Goal: Task Accomplishment & Management: Manage account settings

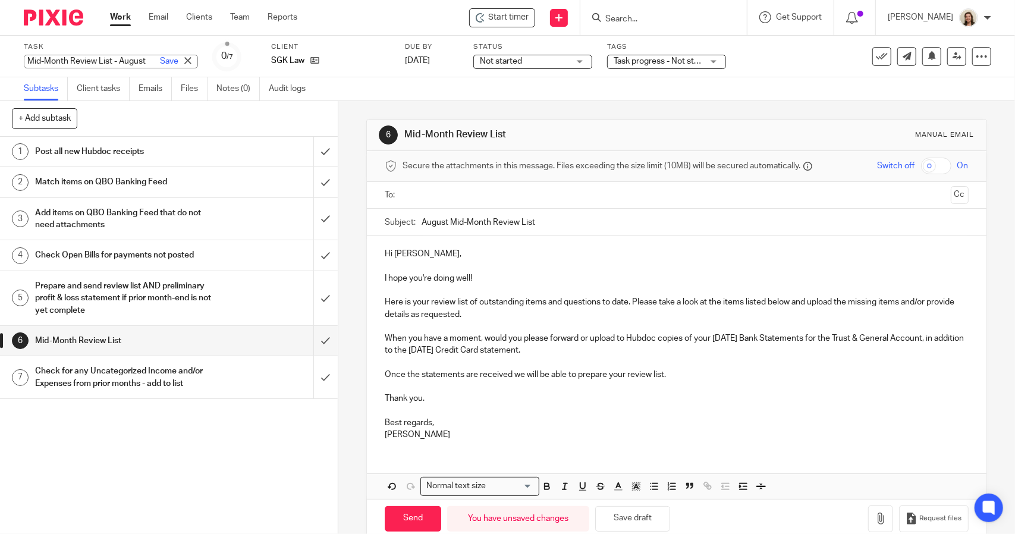
scroll to position [20, 0]
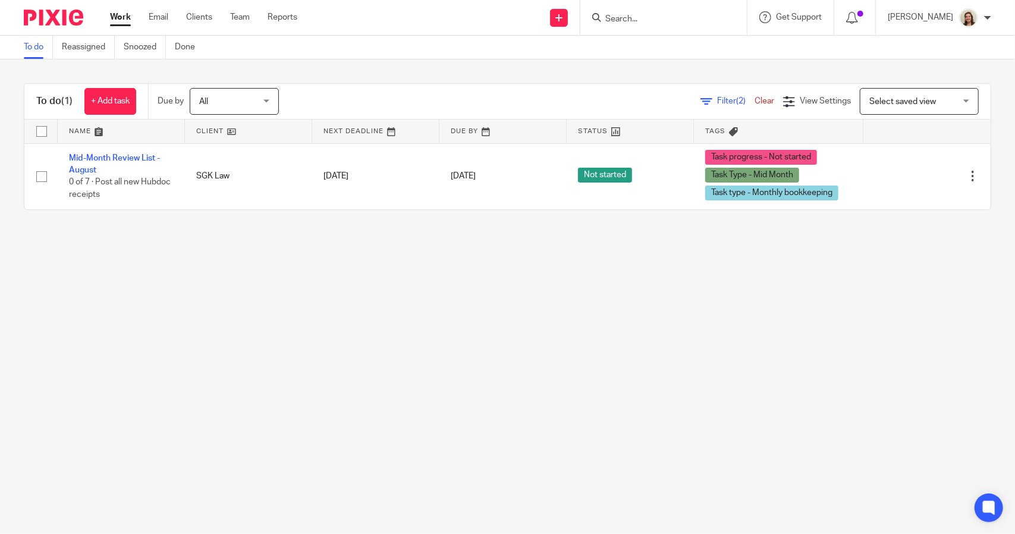
click at [717, 101] on span "Filter (2)" at bounding box center [735, 101] width 37 height 8
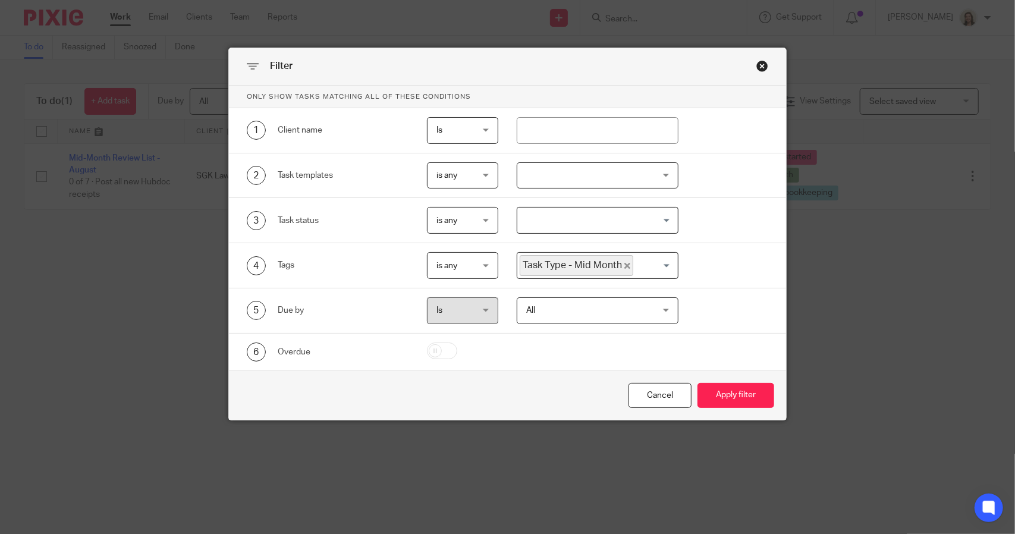
click at [625, 263] on icon "Deselect Task Type - Mid Month" at bounding box center [628, 266] width 6 height 6
click at [608, 264] on input "Search for option" at bounding box center [595, 265] width 152 height 21
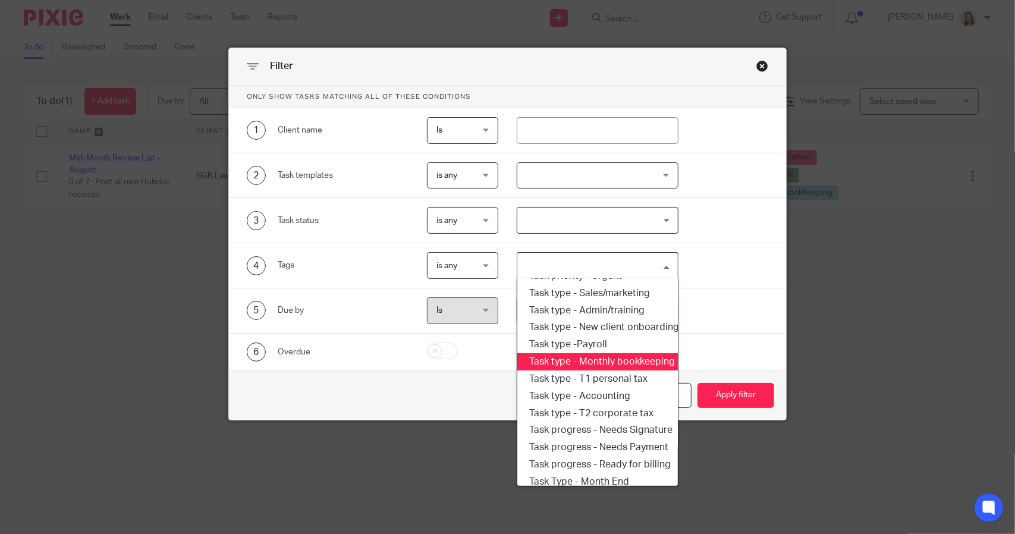
scroll to position [202, 0]
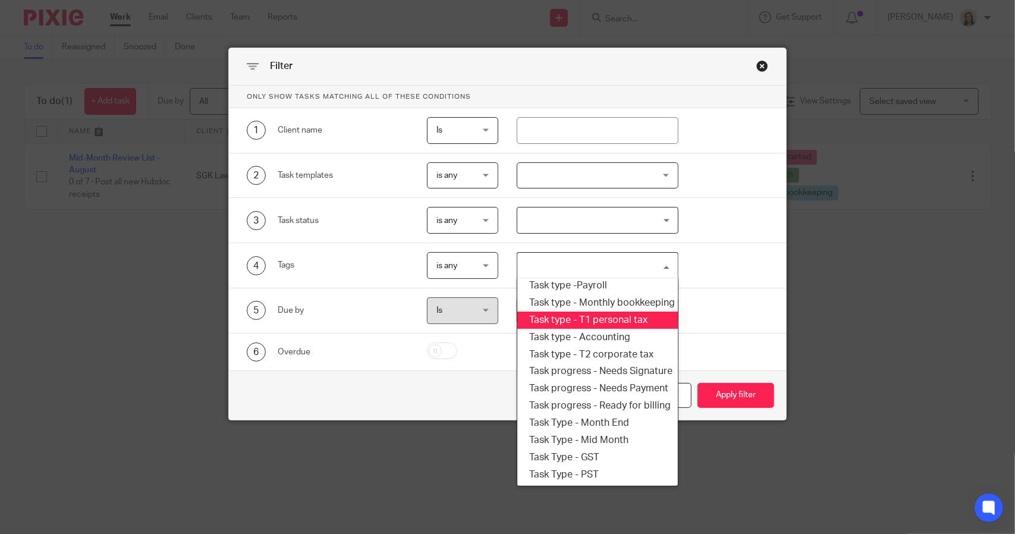
click at [589, 312] on li "Task type - T1 personal tax" at bounding box center [597, 320] width 160 height 17
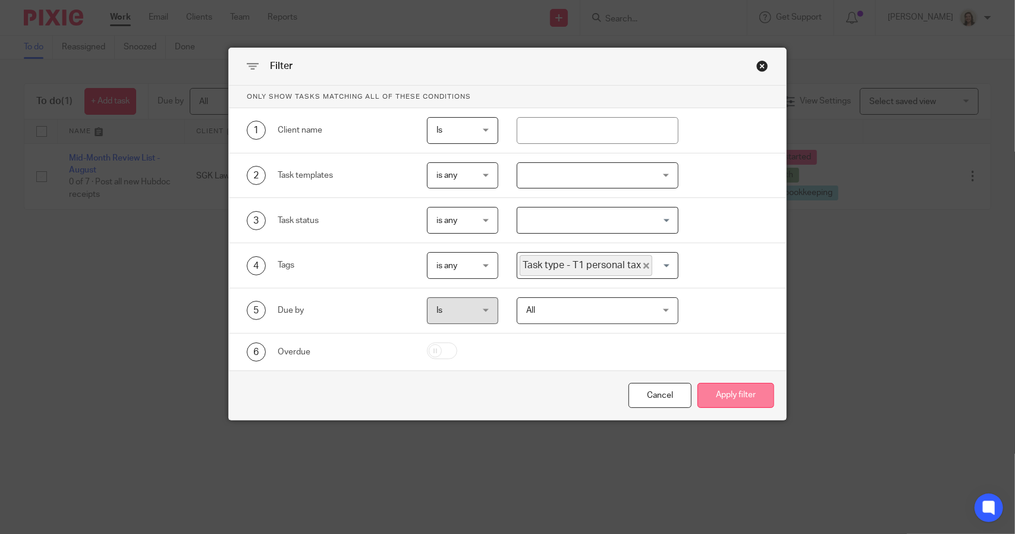
click at [720, 393] on button "Apply filter" at bounding box center [736, 396] width 77 height 26
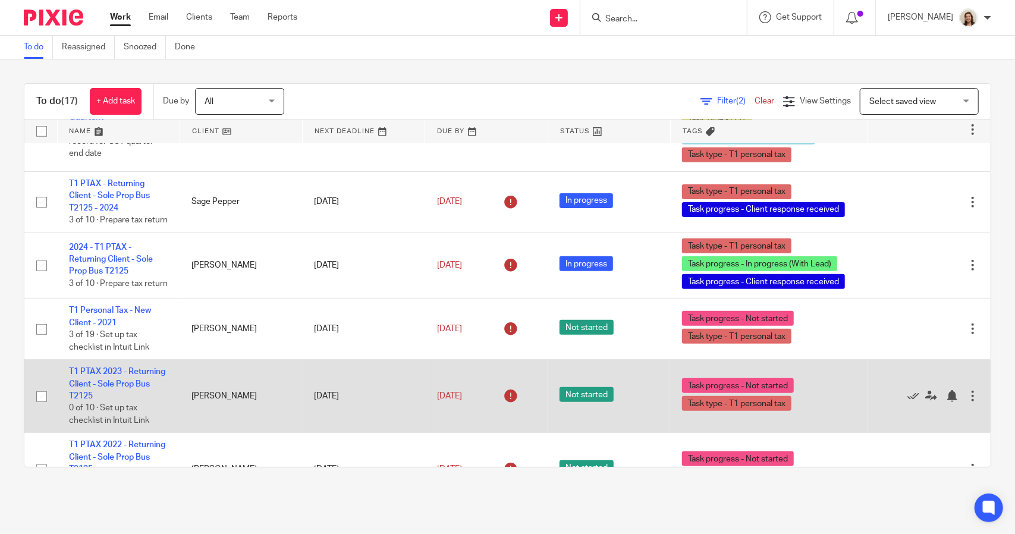
scroll to position [566, 0]
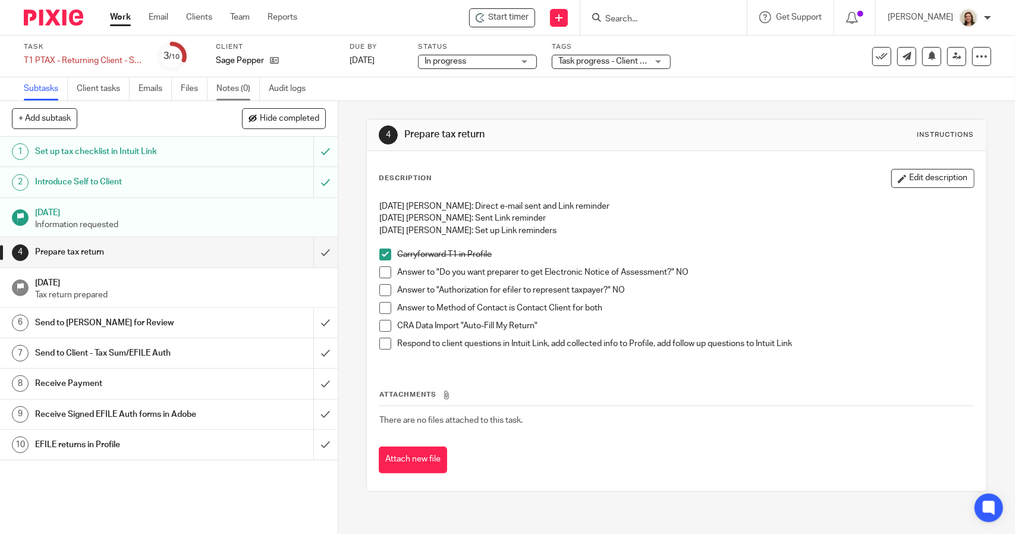
click at [220, 89] on link "Notes (0)" at bounding box center [237, 88] width 43 height 23
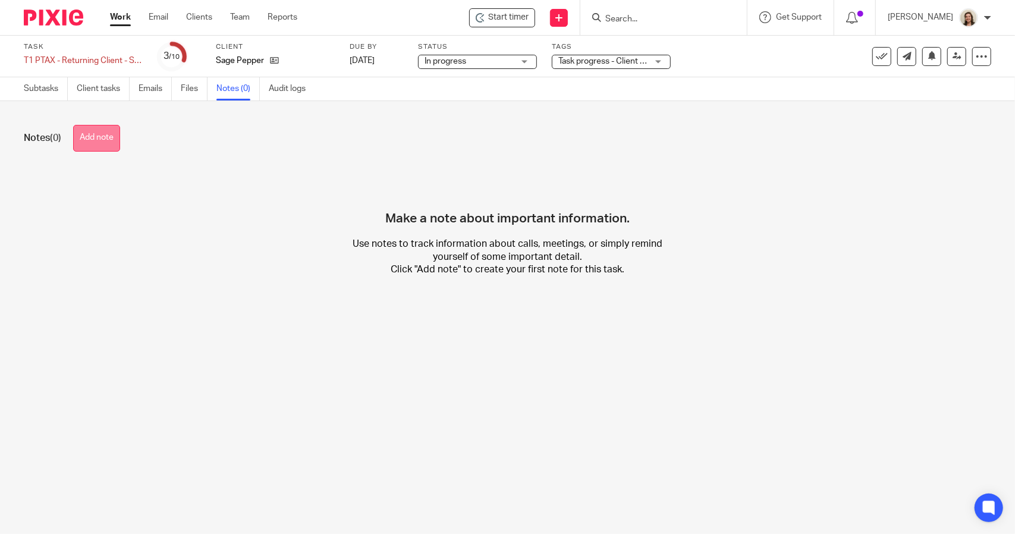
click at [108, 137] on button "Add note" at bounding box center [96, 138] width 47 height 27
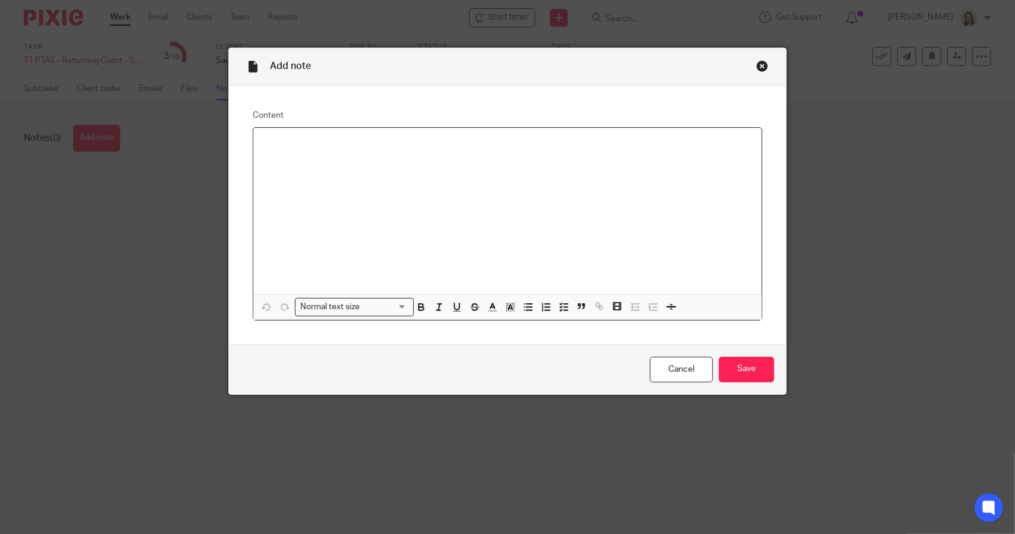
click at [347, 148] on p at bounding box center [508, 143] width 490 height 12
click at [735, 365] on input "Save" at bounding box center [746, 370] width 55 height 26
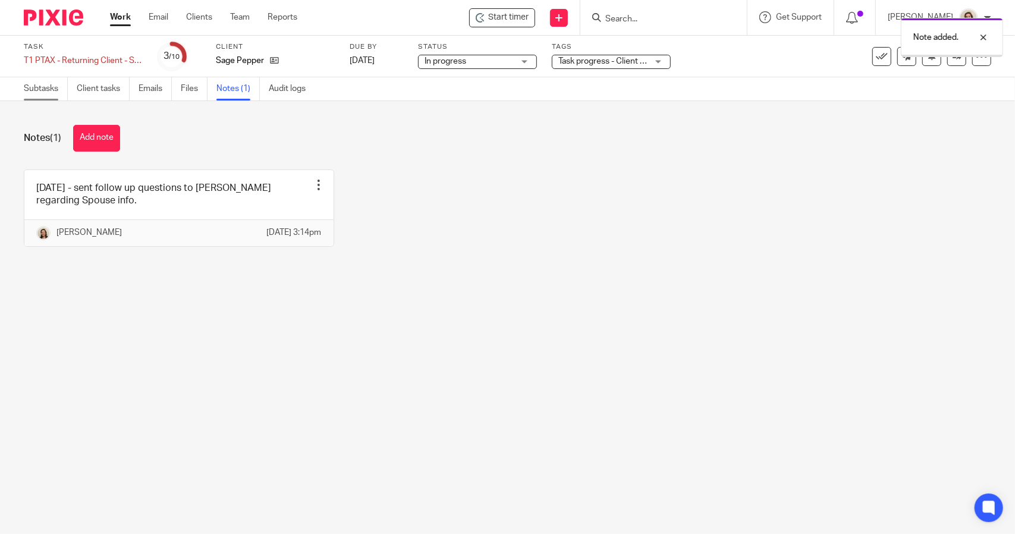
click at [44, 93] on link "Subtasks" at bounding box center [46, 88] width 44 height 23
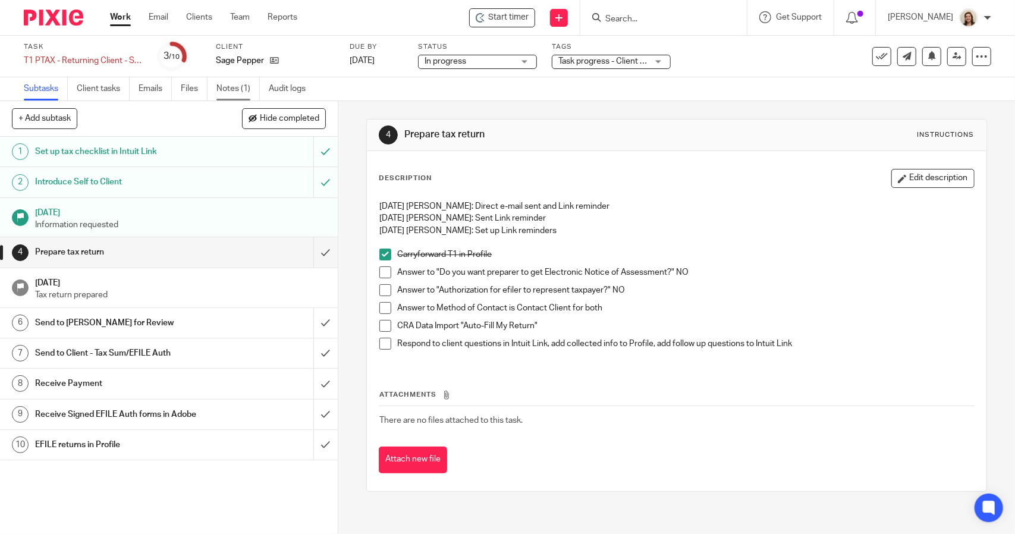
click at [235, 87] on link "Notes (1)" at bounding box center [237, 88] width 43 height 23
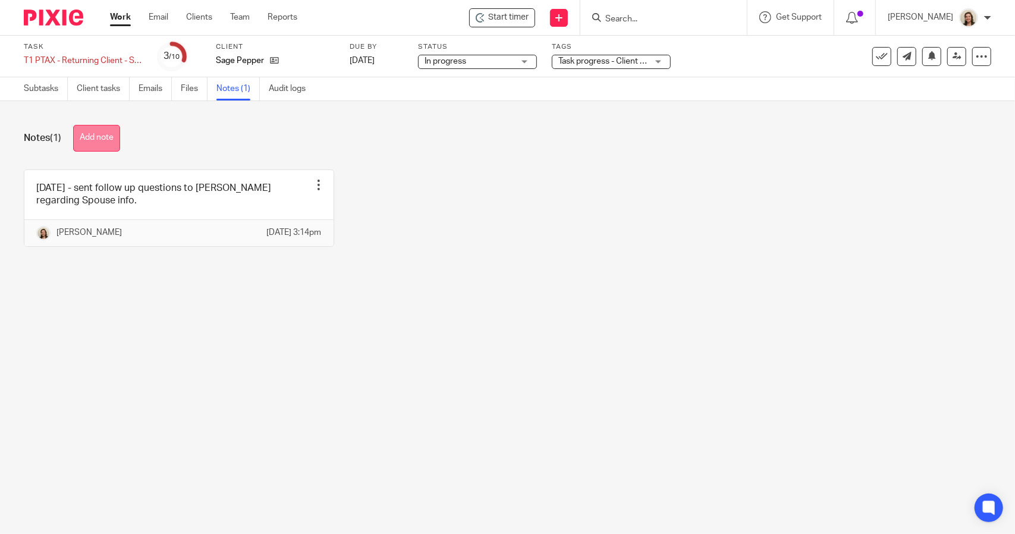
click at [119, 137] on button "Add note" at bounding box center [96, 138] width 47 height 27
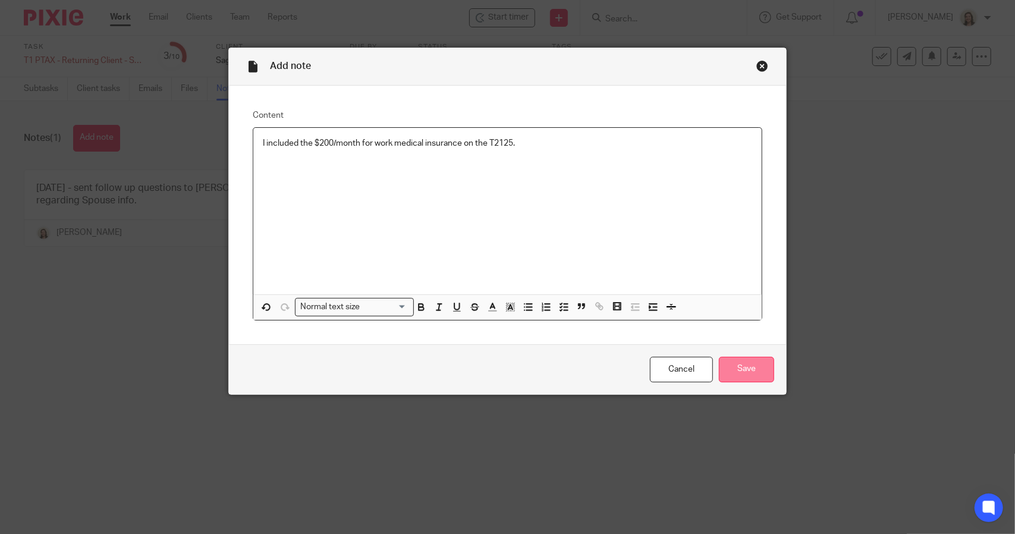
click at [736, 368] on input "Save" at bounding box center [746, 370] width 55 height 26
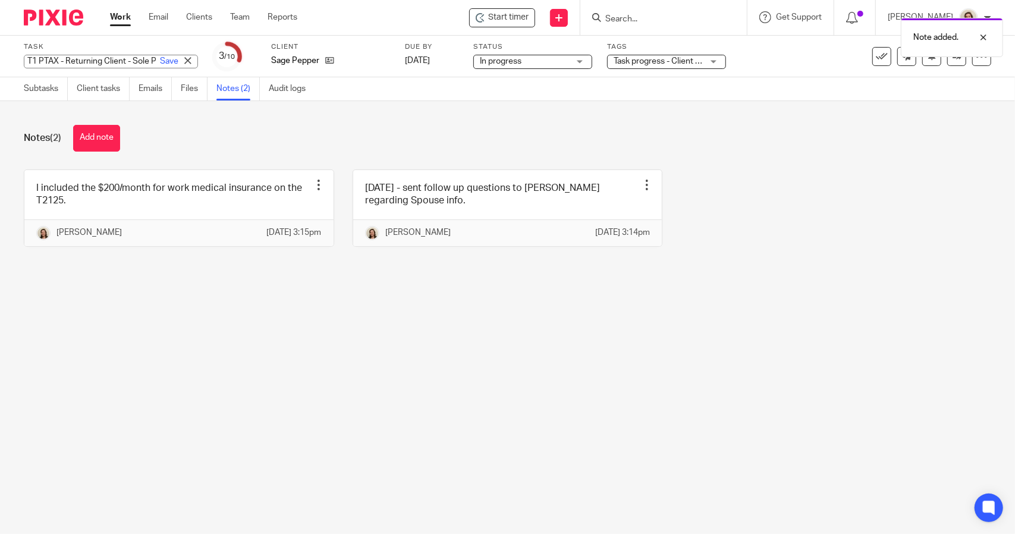
click at [73, 61] on div "T1 PTAX - Returning Client - Sole Prop Bus T2125 - 2024 Save T1 PTAX - Returnin…" at bounding box center [111, 62] width 174 height 14
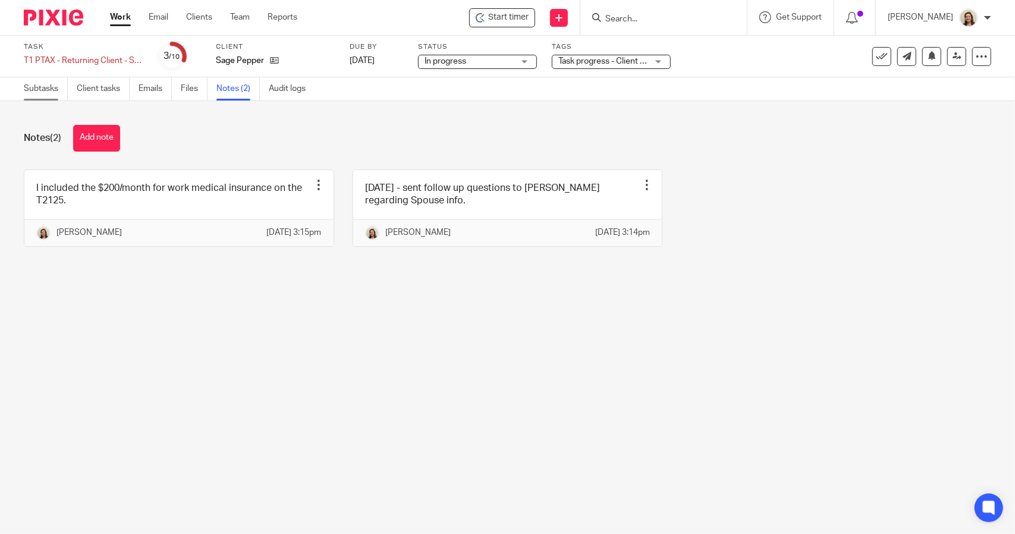
click at [42, 87] on link "Subtasks" at bounding box center [46, 88] width 44 height 23
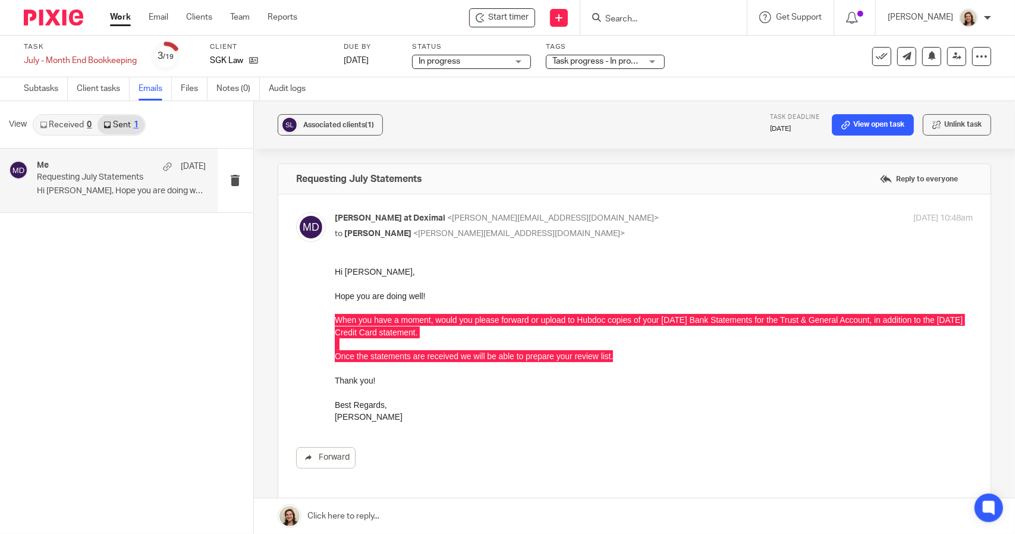
click at [466, 264] on div "[PERSON_NAME] at Deximal <[PERSON_NAME][EMAIL_ADDRESS][DOMAIN_NAME]> to [PERSON…" at bounding box center [634, 351] width 677 height 278
click at [44, 89] on link "Subtasks" at bounding box center [46, 88] width 44 height 23
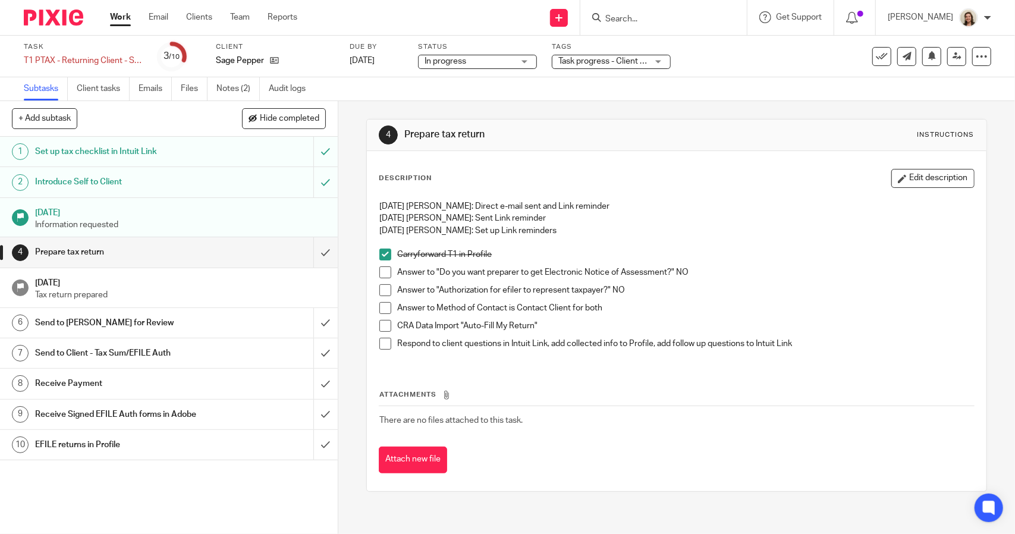
click at [382, 271] on span at bounding box center [385, 272] width 12 height 12
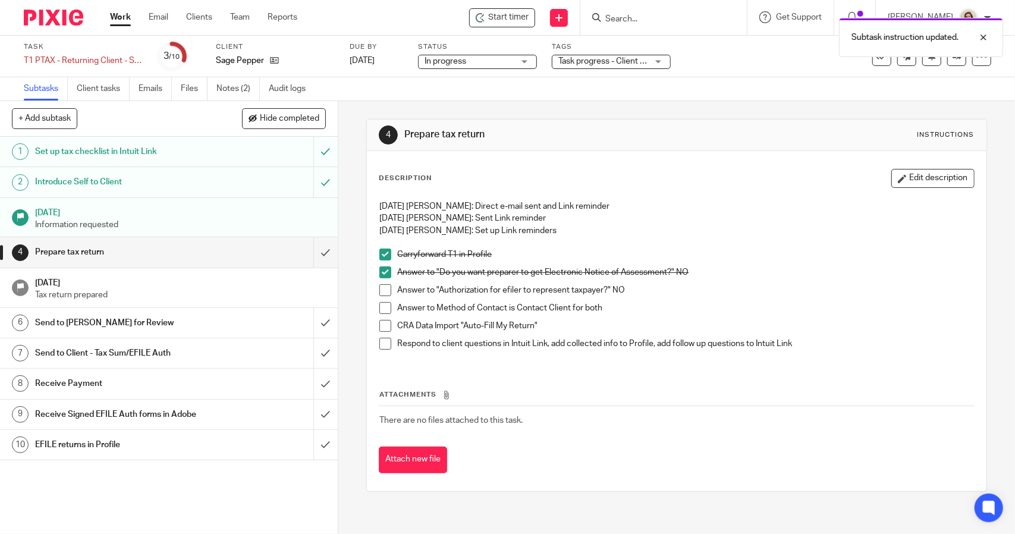
click at [384, 293] on span at bounding box center [385, 290] width 12 height 12
click at [384, 307] on span at bounding box center [385, 308] width 12 height 12
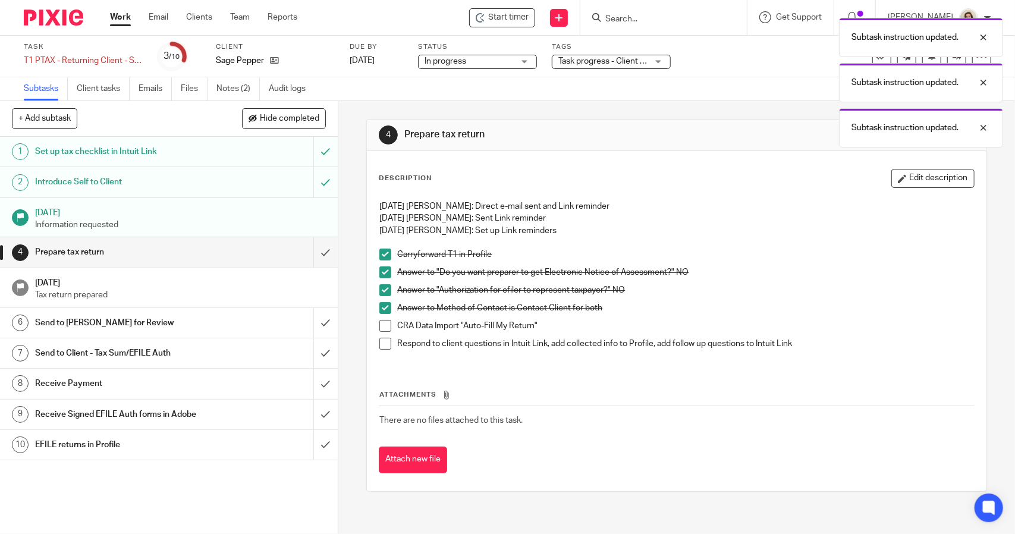
click at [385, 326] on span at bounding box center [385, 326] width 12 height 12
click at [383, 344] on span at bounding box center [385, 344] width 12 height 12
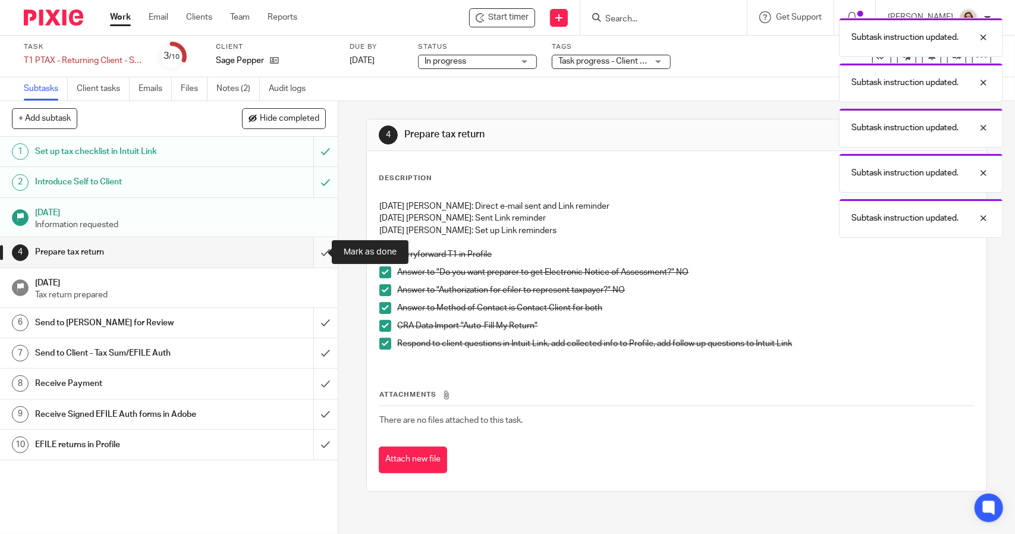
click at [314, 255] on input "submit" at bounding box center [169, 252] width 338 height 30
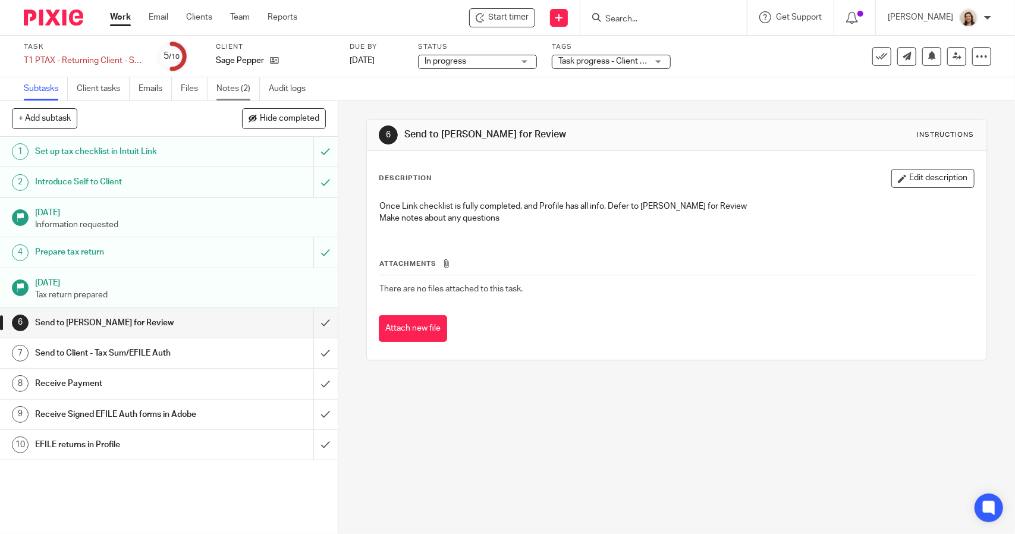
click at [230, 89] on link "Notes (2)" at bounding box center [237, 88] width 43 height 23
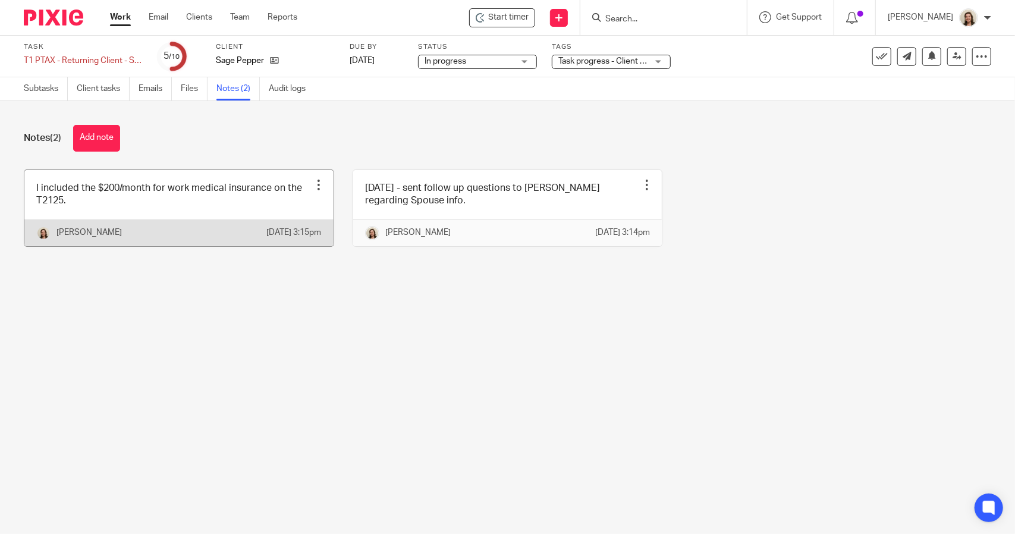
click at [69, 212] on link at bounding box center [178, 208] width 309 height 76
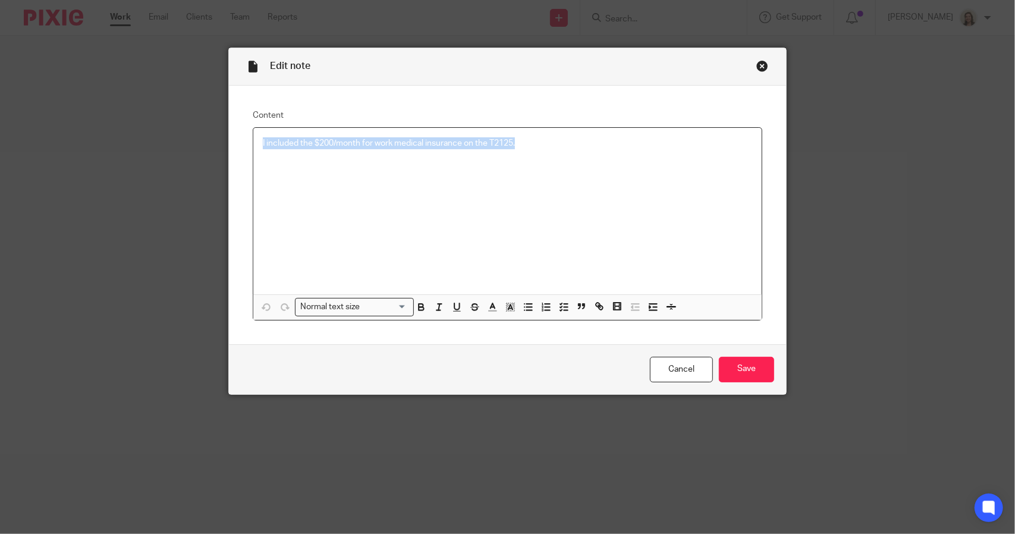
drag, startPoint x: 546, startPoint y: 137, endPoint x: 241, endPoint y: 135, distance: 305.1
click at [241, 135] on div "Content I included the $200/month for work medical insurance on the T2125. Norm…" at bounding box center [507, 215] width 557 height 259
copy p "I included the $200/month for work medical insurance on the T2125."
click at [746, 376] on input "Save" at bounding box center [746, 370] width 55 height 26
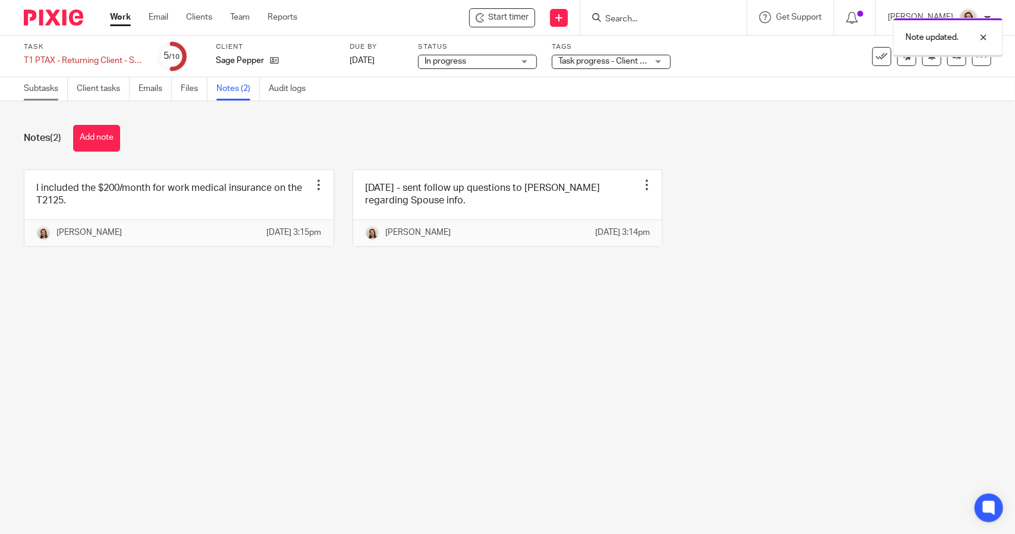
click at [46, 91] on link "Subtasks" at bounding box center [46, 88] width 44 height 23
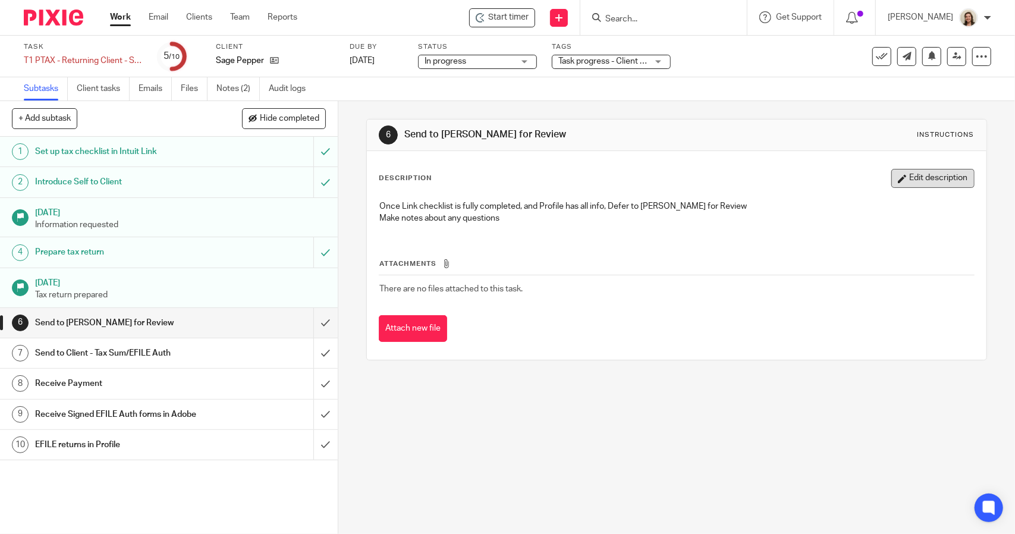
click at [936, 177] on button "Edit description" at bounding box center [933, 178] width 83 height 19
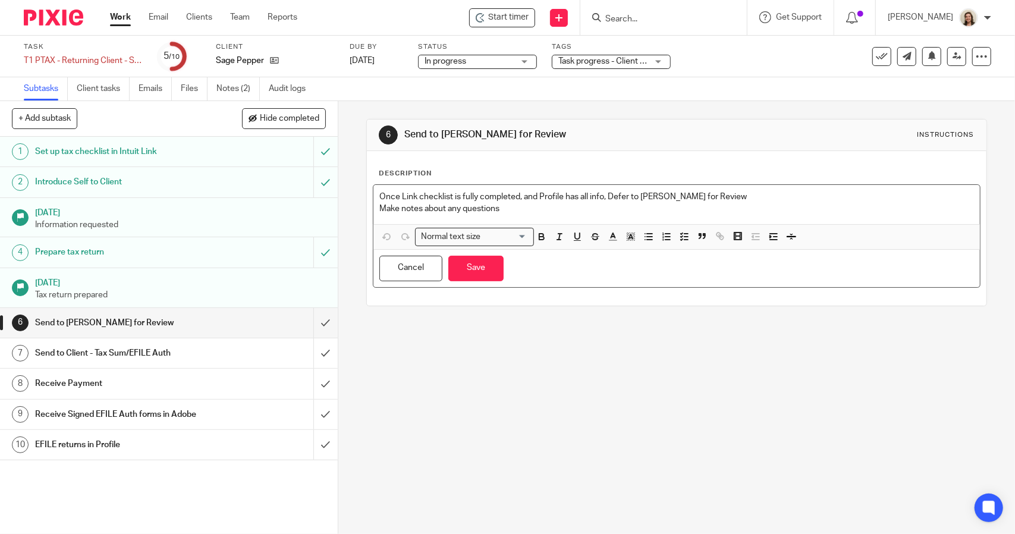
click at [609, 213] on p "Make notes about any questions" at bounding box center [676, 209] width 594 height 12
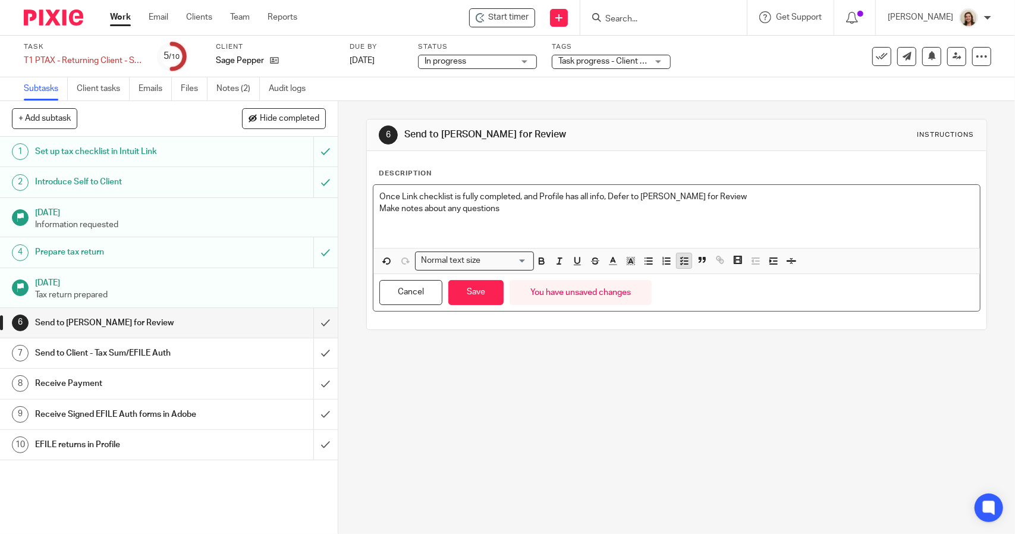
click at [681, 261] on polyline "button" at bounding box center [682, 261] width 2 height 1
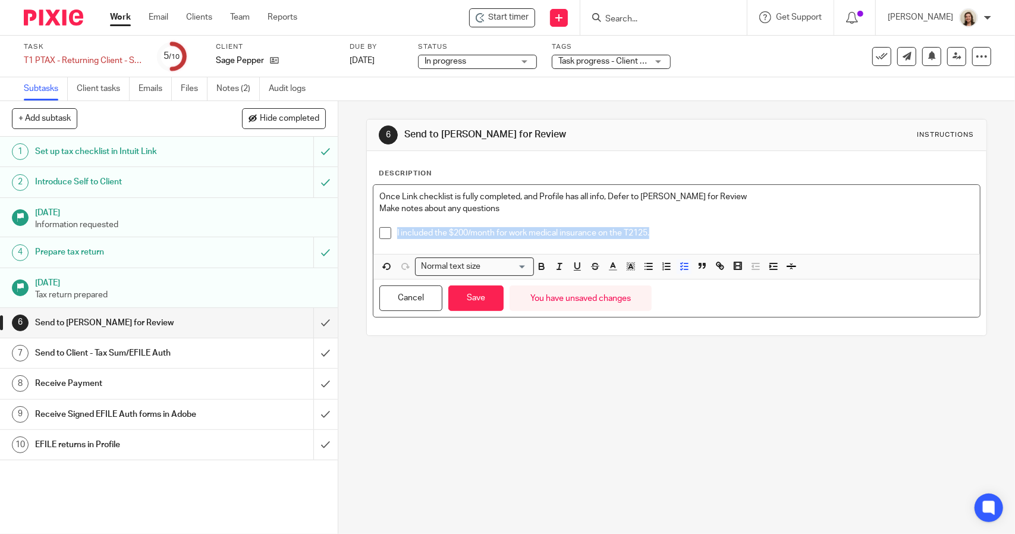
drag, startPoint x: 604, startPoint y: 231, endPoint x: 363, endPoint y: 230, distance: 241.5
click at [367, 230] on div "Description Once Link checklist is fully completed, and Profile has all info, D…" at bounding box center [676, 243] width 619 height 184
click at [540, 262] on icon "button" at bounding box center [541, 266] width 11 height 11
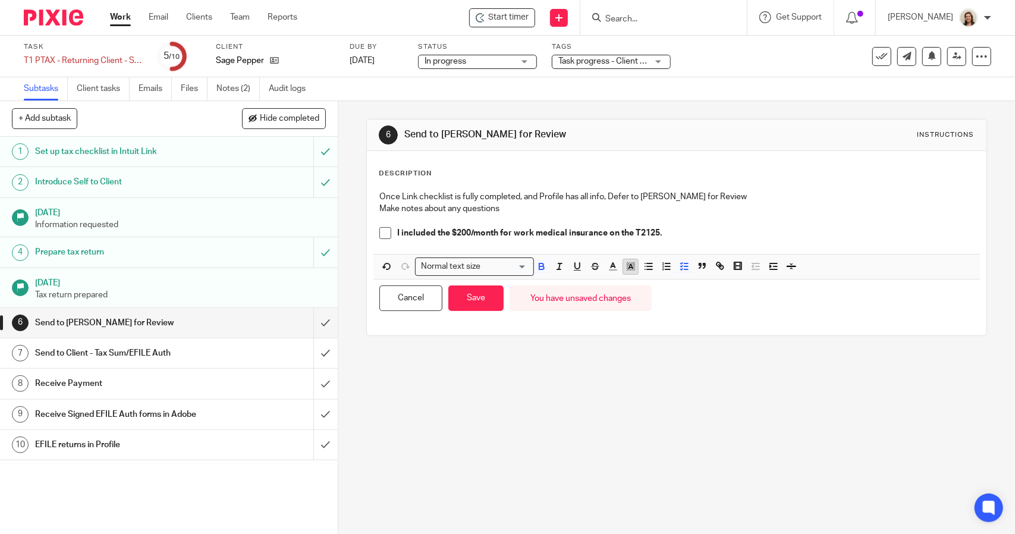
click at [632, 266] on icon "button" at bounding box center [631, 266] width 11 height 11
click at [636, 280] on li "color:#FCDC00" at bounding box center [640, 282] width 9 height 9
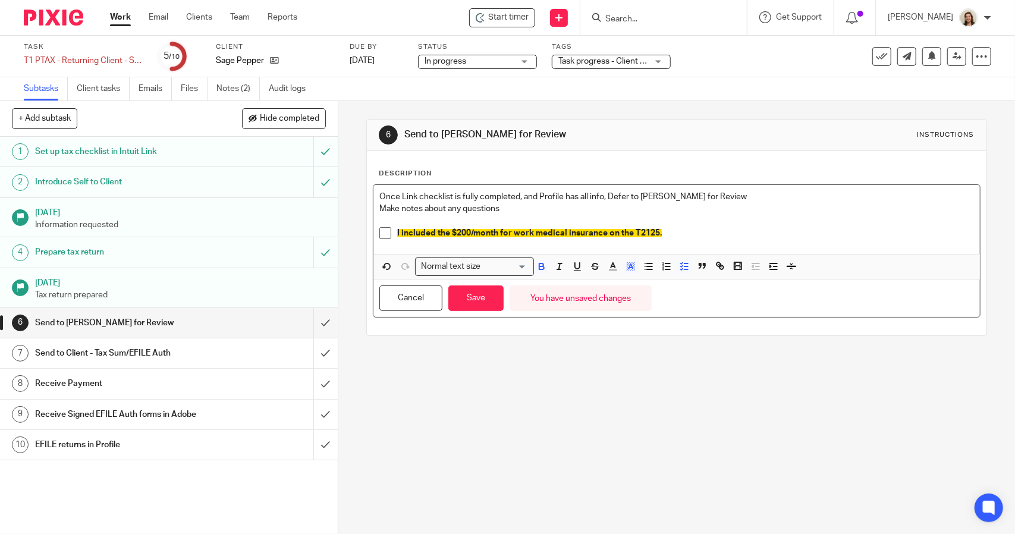
click at [711, 236] on p "I included the $200/month for work medical insurance on the T2125." at bounding box center [685, 233] width 576 height 12
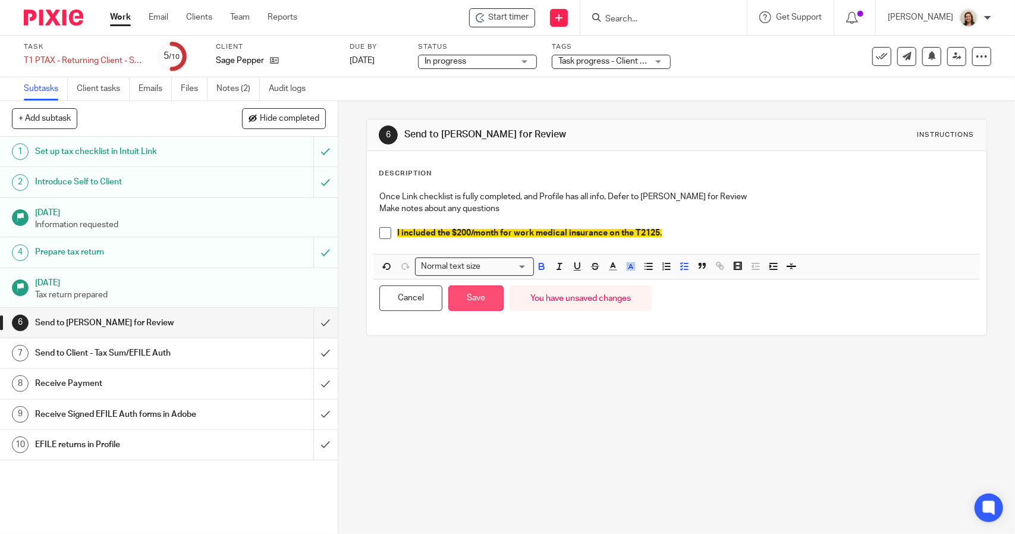
click at [484, 294] on button "Save" at bounding box center [475, 298] width 55 height 26
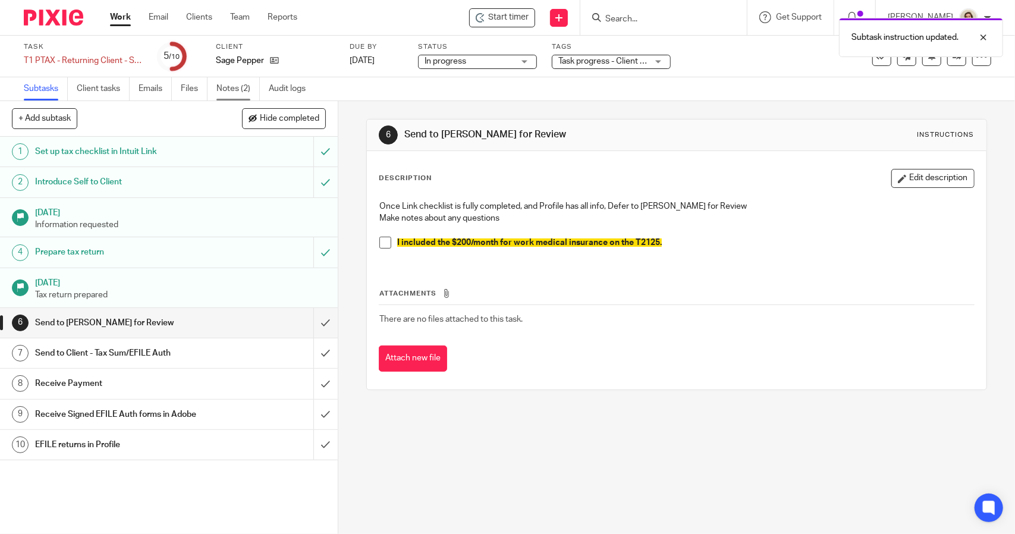
click at [230, 91] on link "Notes (2)" at bounding box center [237, 88] width 43 height 23
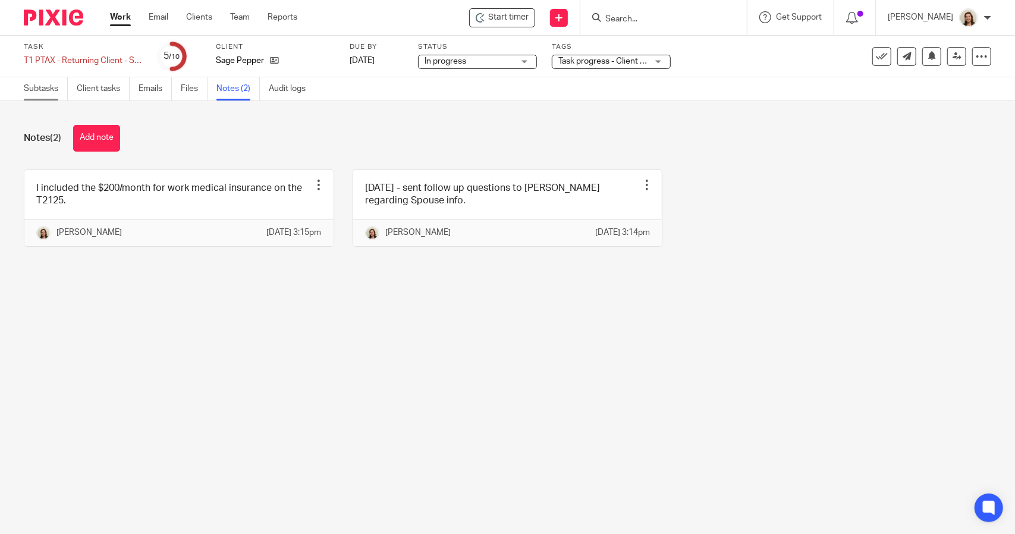
click at [43, 85] on link "Subtasks" at bounding box center [46, 88] width 44 height 23
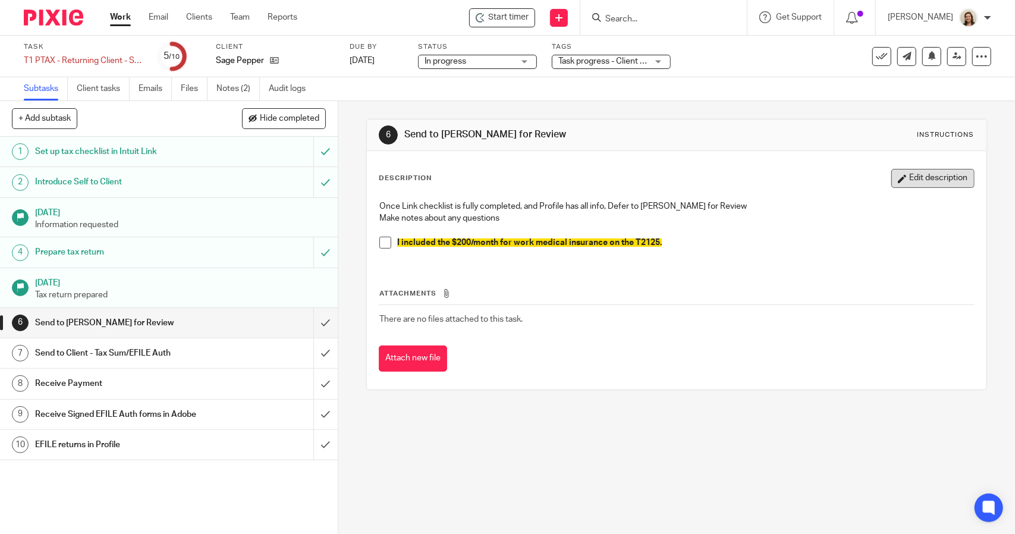
click at [936, 181] on button "Edit description" at bounding box center [933, 178] width 83 height 19
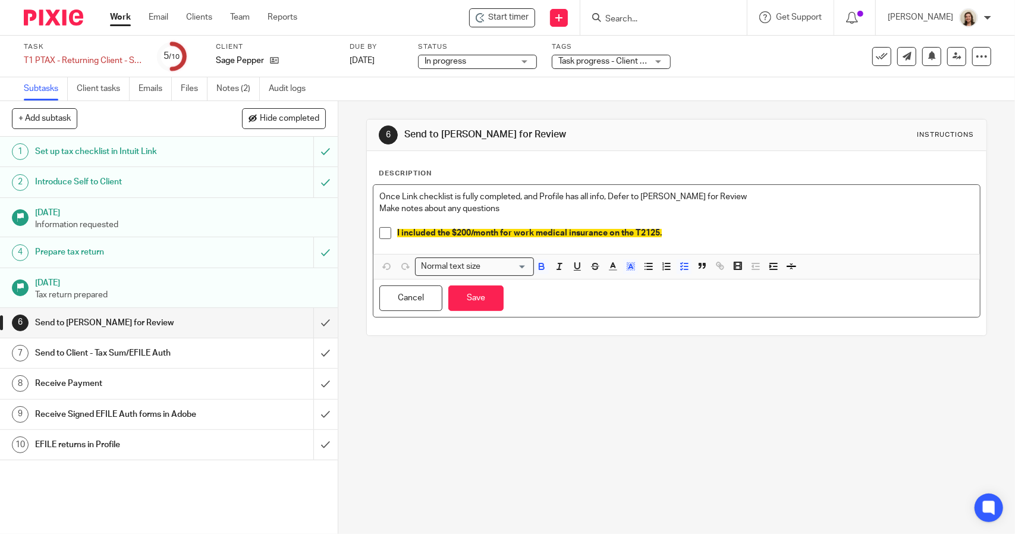
click at [397, 230] on span "I included the $200/month for work medical insurance on the T2125." at bounding box center [529, 233] width 265 height 8
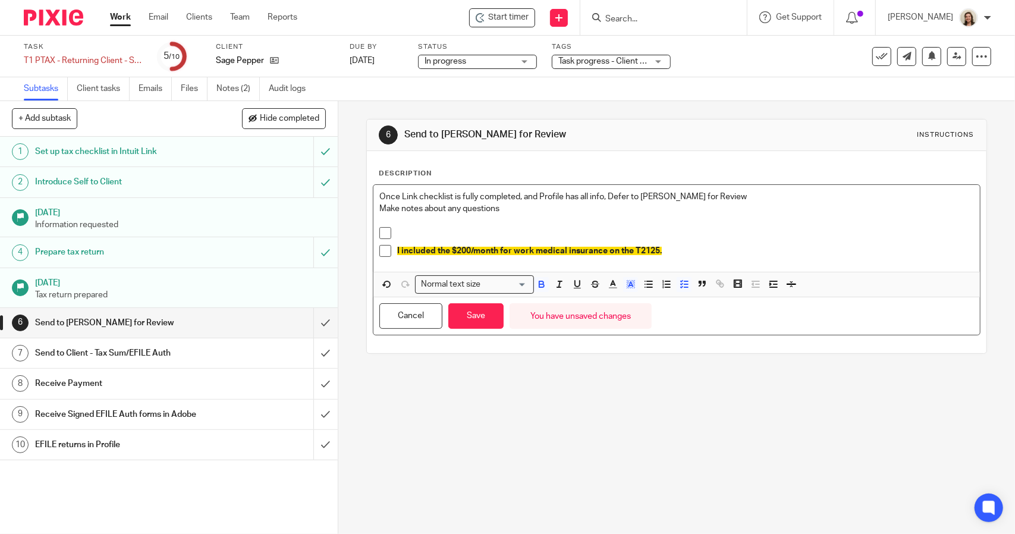
click at [434, 233] on p at bounding box center [685, 233] width 576 height 12
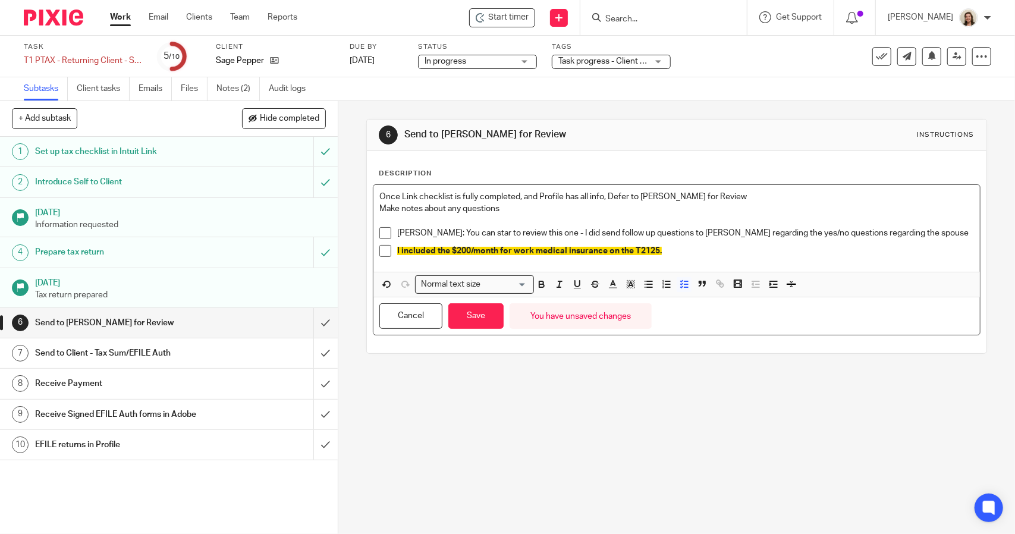
click at [798, 231] on p "[PERSON_NAME]: You can star to review this one - I did send follow up questions…" at bounding box center [685, 233] width 576 height 12
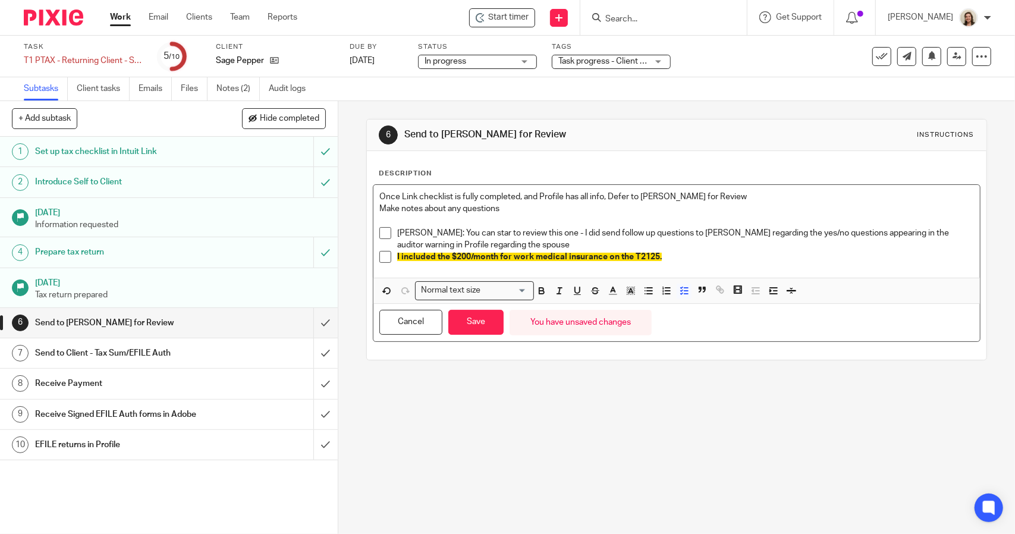
click at [485, 241] on p "[PERSON_NAME]: You can star to review this one - I did send follow up questions…" at bounding box center [685, 239] width 576 height 24
click at [463, 228] on p "[PERSON_NAME]: You can star to review this one - I did send follow up questions…" at bounding box center [685, 239] width 576 height 24
click at [482, 243] on p "[PERSON_NAME]: You can start to review this one - I did send follow up question…" at bounding box center [685, 239] width 576 height 24
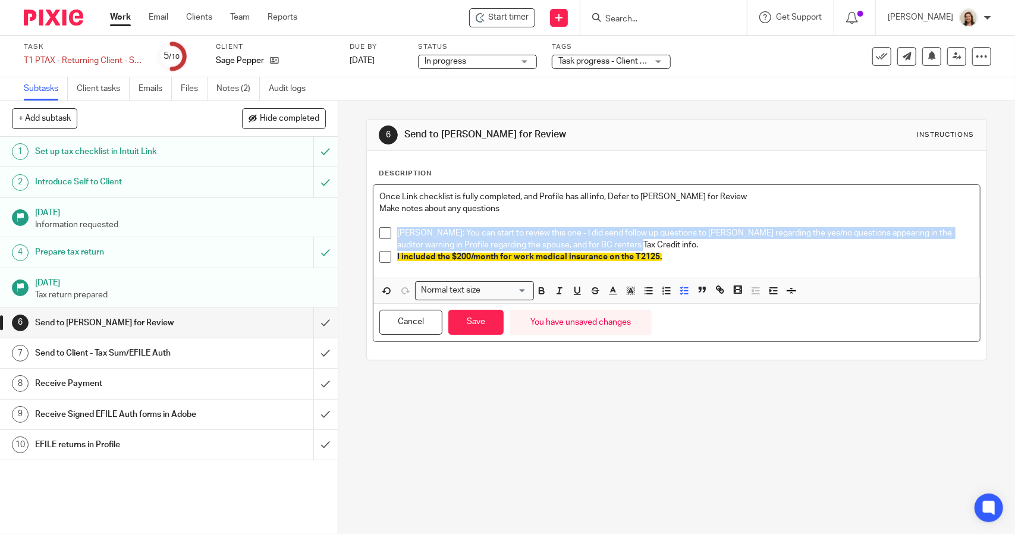
drag, startPoint x: 613, startPoint y: 244, endPoint x: 380, endPoint y: 231, distance: 232.9
click at [380, 231] on li "Alicia: You can start to review this one - I did send follow up questions to Sa…" at bounding box center [676, 239] width 594 height 24
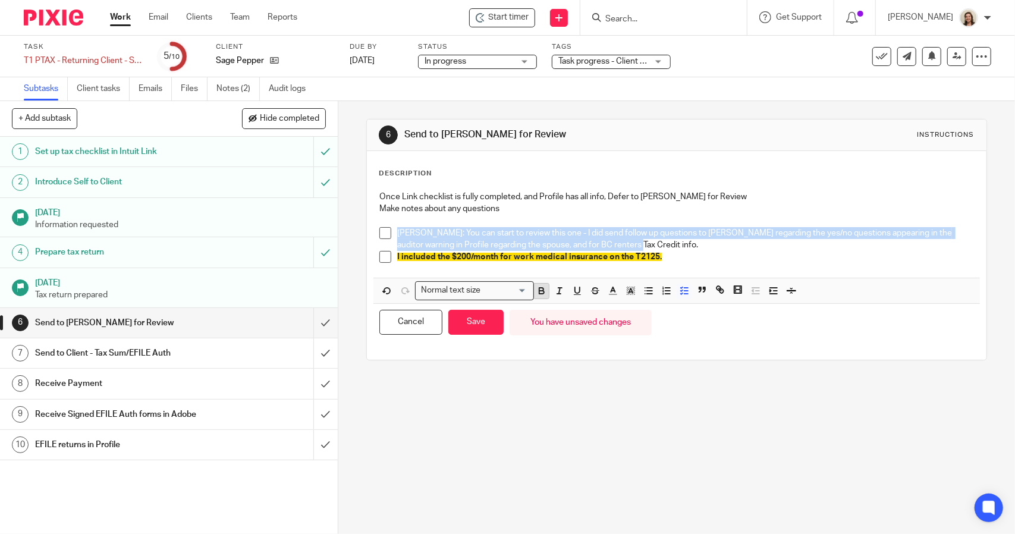
click at [541, 297] on button "button" at bounding box center [541, 291] width 15 height 15
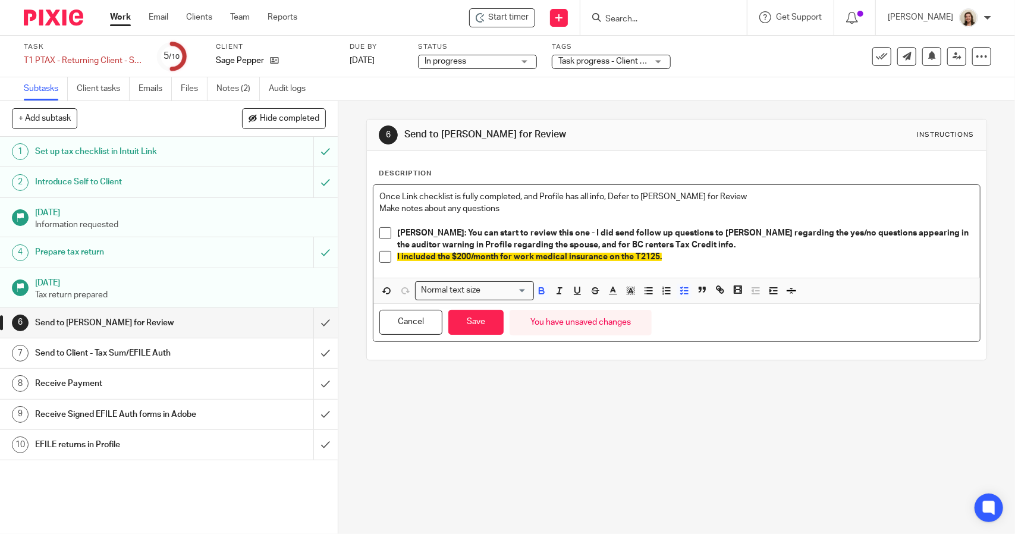
click at [680, 244] on p "Alicia: You can start to review this one - I did send follow up questions to Sa…" at bounding box center [685, 239] width 576 height 24
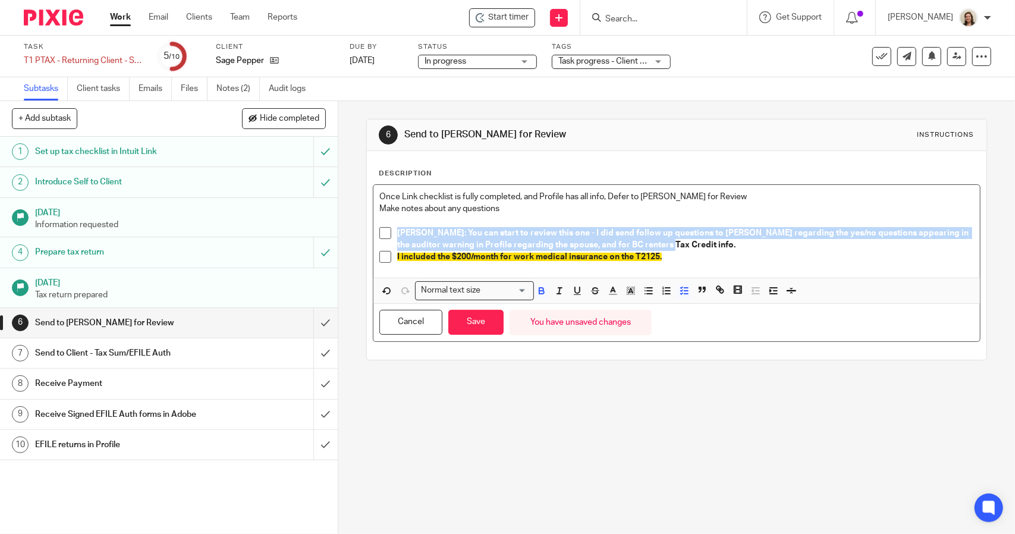
drag, startPoint x: 659, startPoint y: 244, endPoint x: 390, endPoint y: 228, distance: 269.3
click at [390, 228] on li "Alicia: You can start to review this one - I did send follow up questions to Sa…" at bounding box center [676, 239] width 594 height 24
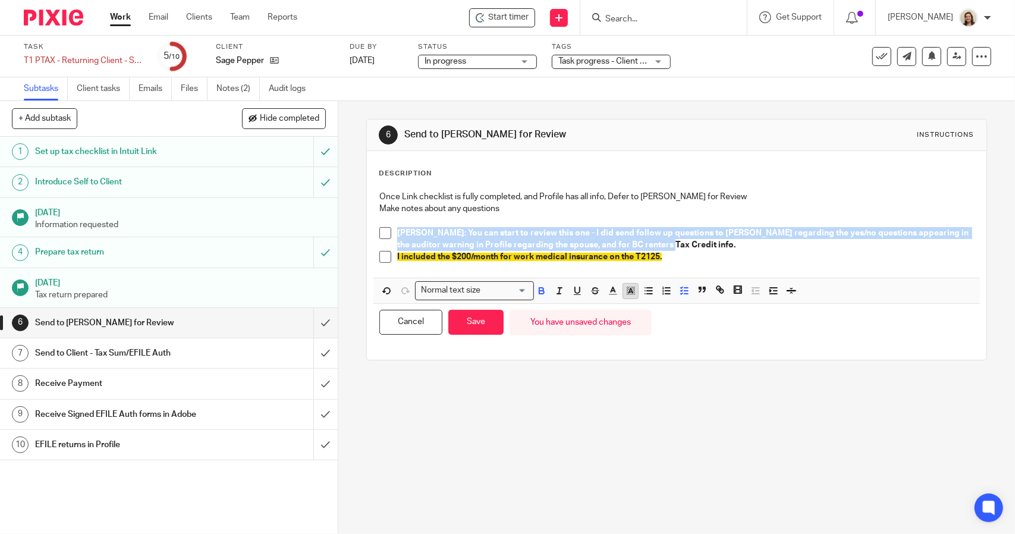
click at [626, 287] on icon "button" at bounding box center [631, 290] width 11 height 11
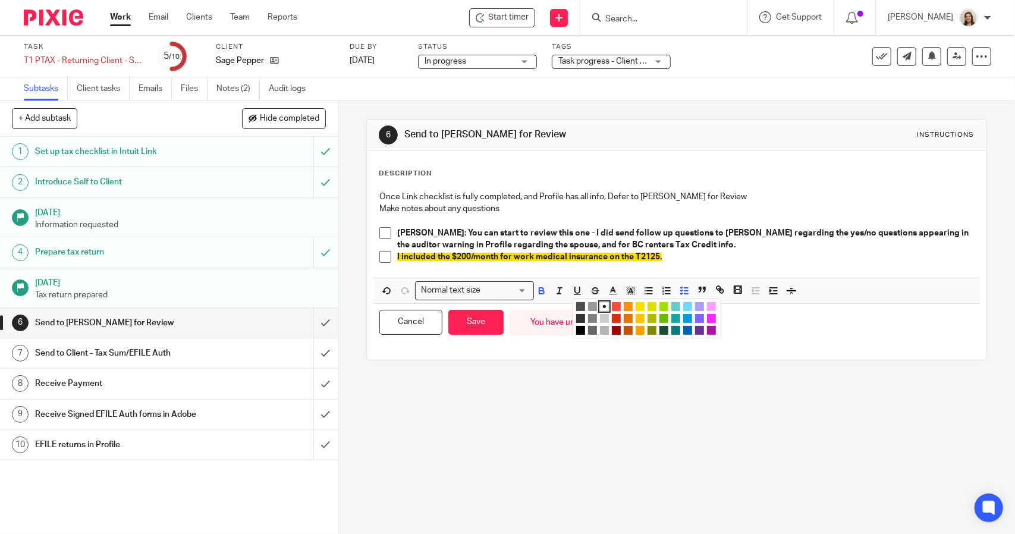
click at [636, 304] on li "color:#FCDC00" at bounding box center [640, 306] width 9 height 9
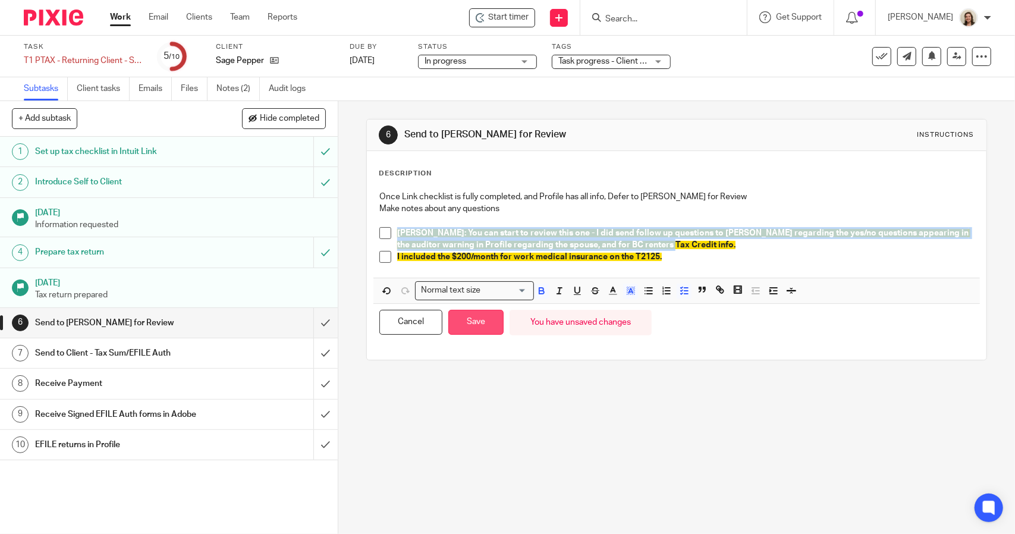
click at [488, 322] on button "Save" at bounding box center [475, 323] width 55 height 26
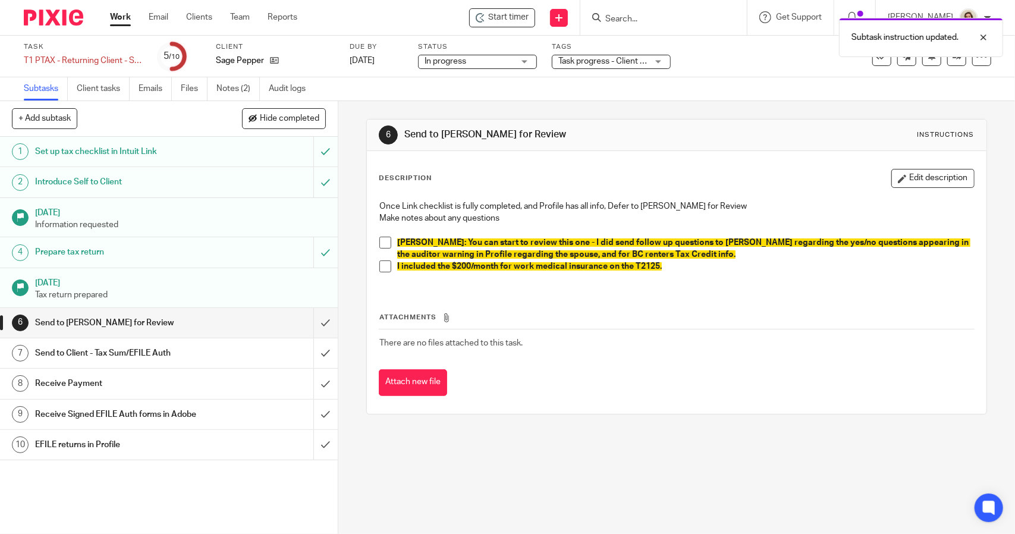
click at [686, 261] on p "I included the $200/month for work medical insurance on the T2125." at bounding box center [685, 267] width 576 height 12
click at [62, 64] on div "T1 PTAX - Returning Client - Sole Prop Bus T2125 - 2024 Save T1 PTAX - Returnin…" at bounding box center [83, 61] width 119 height 12
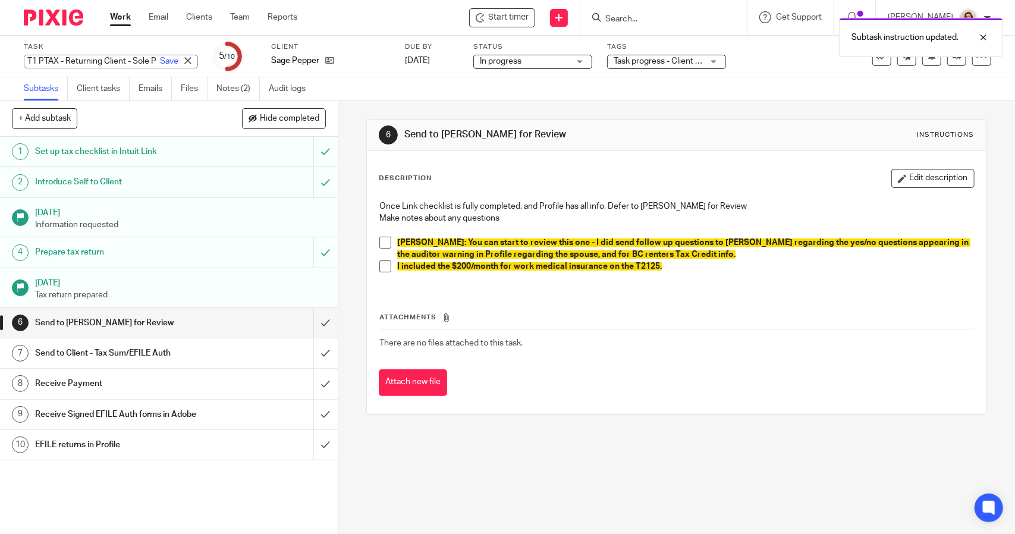
drag, startPoint x: 28, startPoint y: 57, endPoint x: 68, endPoint y: 67, distance: 41.8
click at [28, 57] on input "T1 PTAX - Returning Client - Sole Prop Bus T2125 - 2024" at bounding box center [111, 62] width 174 height 14
click at [27, 59] on input "T1 PTAX - Returning Client - Sole Prop Bus T2125 - 2024" at bounding box center [111, 62] width 174 height 14
click at [30, 59] on input "T1 PTAX - Returning Client - Sole Prop Bus T2125 - 2024" at bounding box center [111, 62] width 174 height 14
type input "RFR - T1 PTAX - Returning Client - Sole Prop Bus T2125 - 2024"
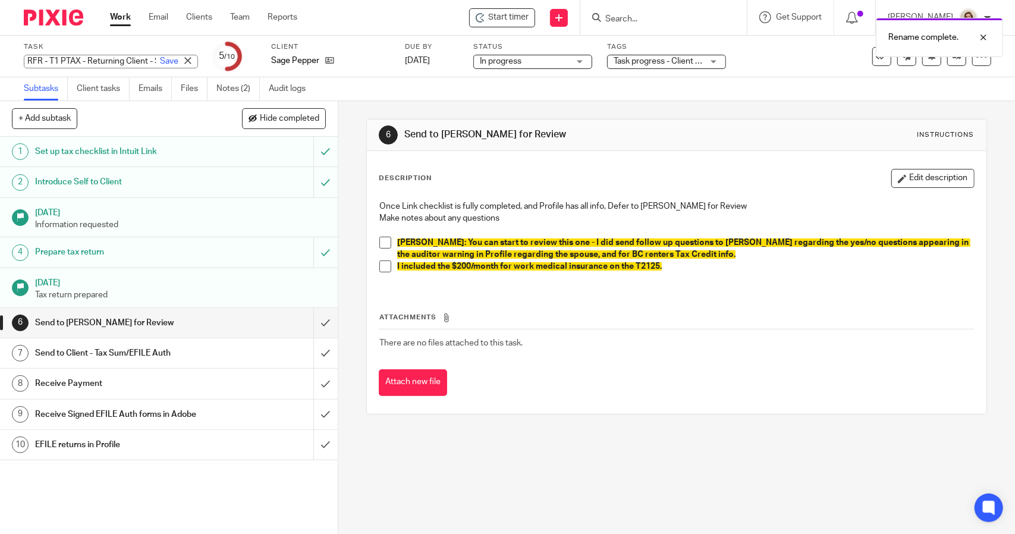
click at [84, 57] on div "RFR - T1 PTAX - Returning Client - Sole Prop Bus T2125 - 2024 Save RFR - T1 PTA…" at bounding box center [111, 62] width 174 height 14
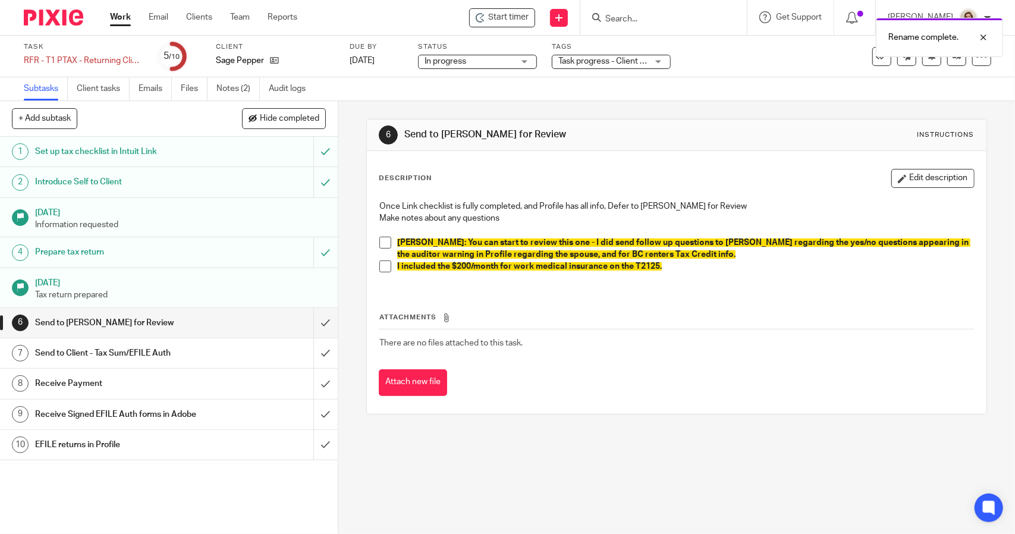
click at [500, 98] on div "Subtasks Client tasks Emails Files Notes (2) Audit logs" at bounding box center [507, 89] width 1015 height 24
click at [640, 57] on span "Task progress - Client response received + 1" at bounding box center [640, 61] width 164 height 8
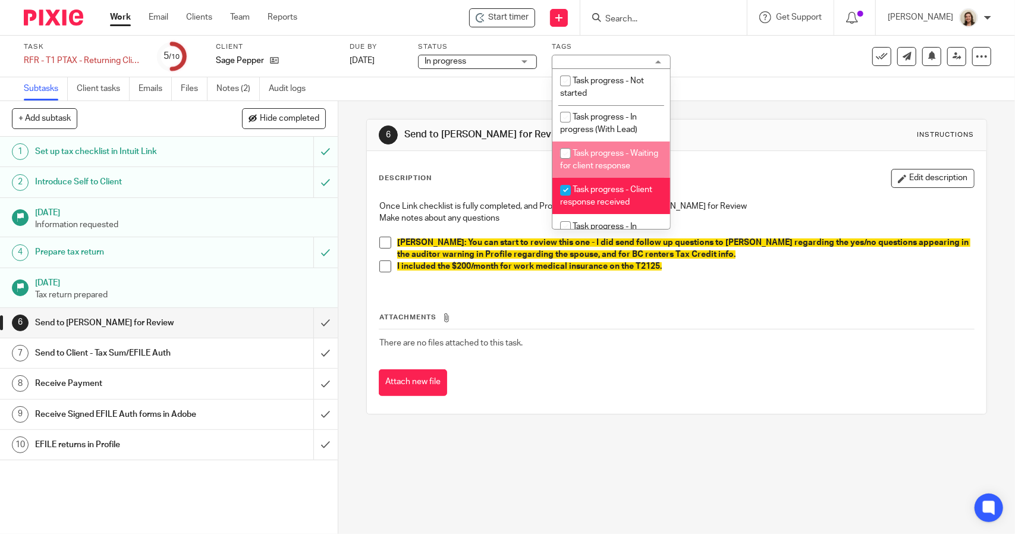
click at [626, 160] on li "Task progress - Waiting for client response" at bounding box center [612, 160] width 118 height 36
checkbox input "true"
click at [620, 205] on span "Task progress - Client response received" at bounding box center [606, 196] width 92 height 21
checkbox input "false"
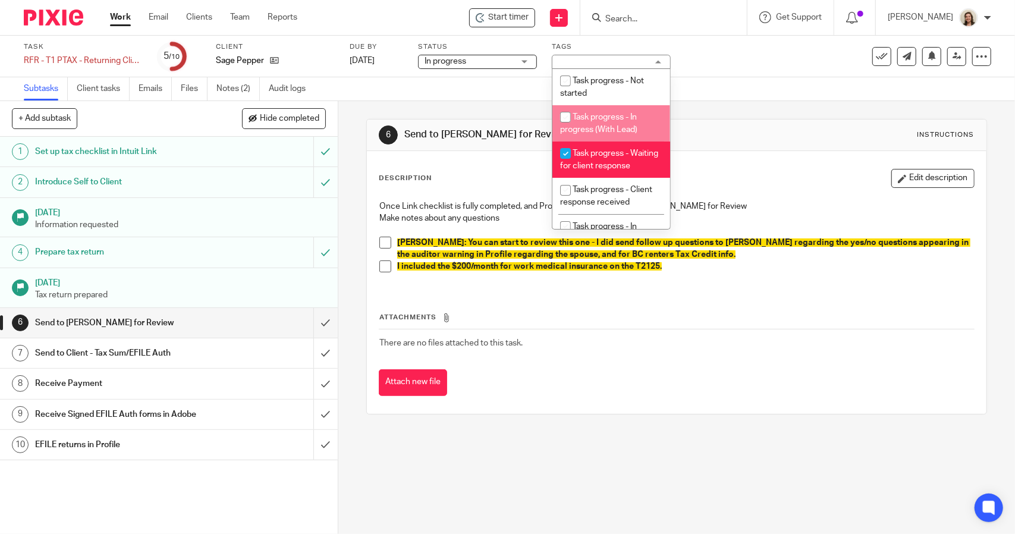
scroll to position [59, 0]
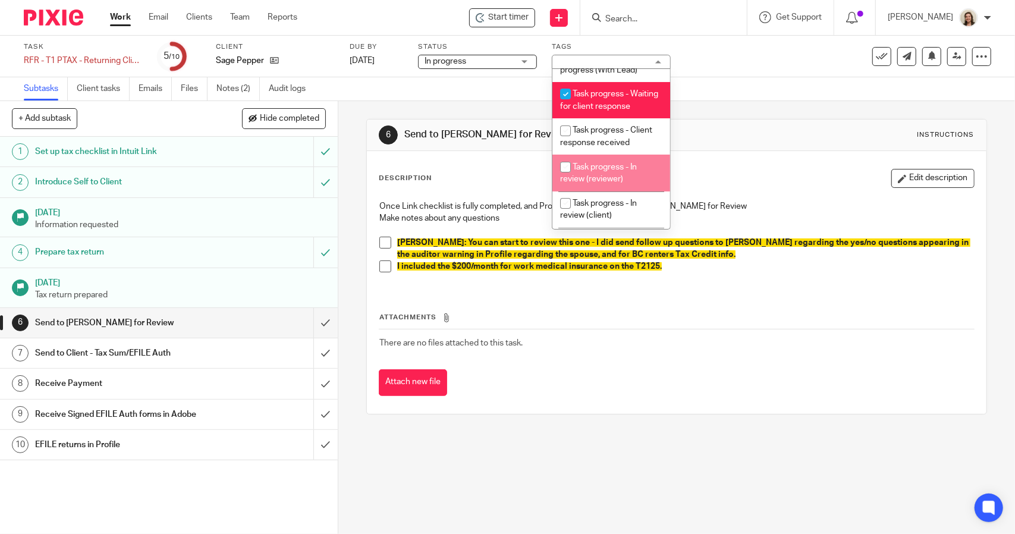
click at [616, 184] on li "Task progress - In review (reviewer)" at bounding box center [612, 173] width 118 height 36
checkbox input "true"
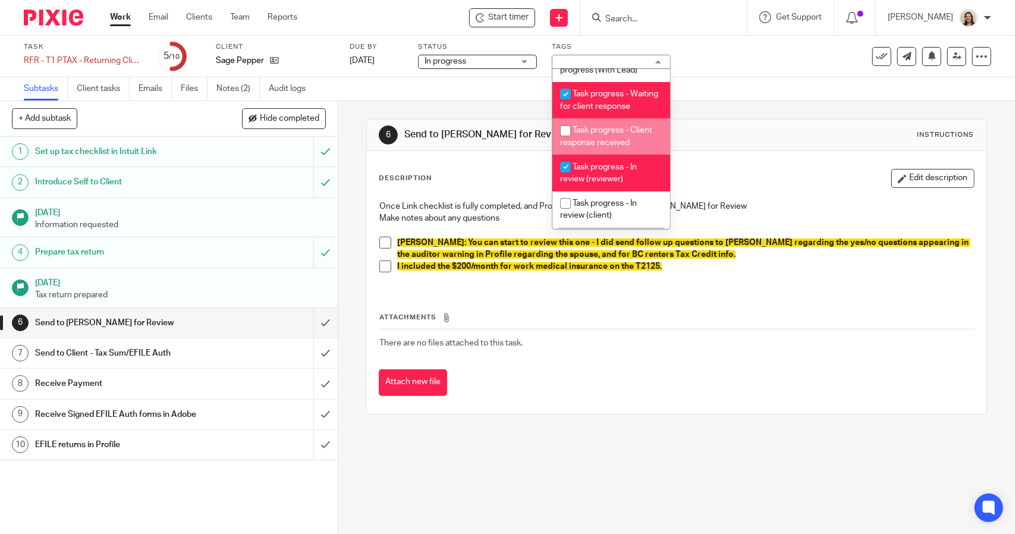
click at [698, 109] on div "6 Send to Alicia for Review Instructions Description Edit description Once Link…" at bounding box center [676, 266] width 620 height 331
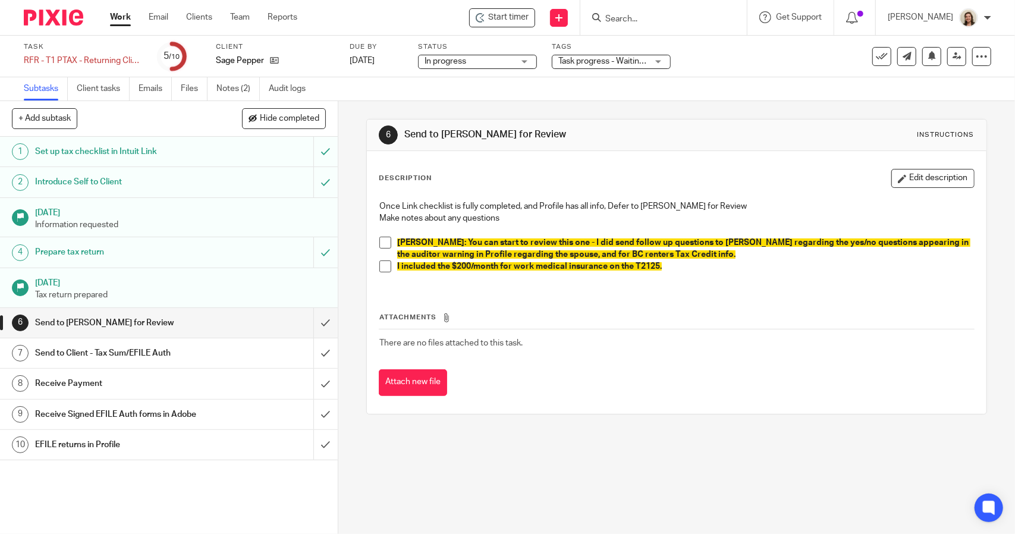
click at [680, 263] on p "I included the $200/month for work medical insurance on the T2125." at bounding box center [685, 267] width 576 height 12
click at [564, 116] on div "6 Send to Alicia for Review Instructions Description Edit description Once Link…" at bounding box center [676, 266] width 620 height 331
click at [953, 59] on icon at bounding box center [957, 56] width 9 height 9
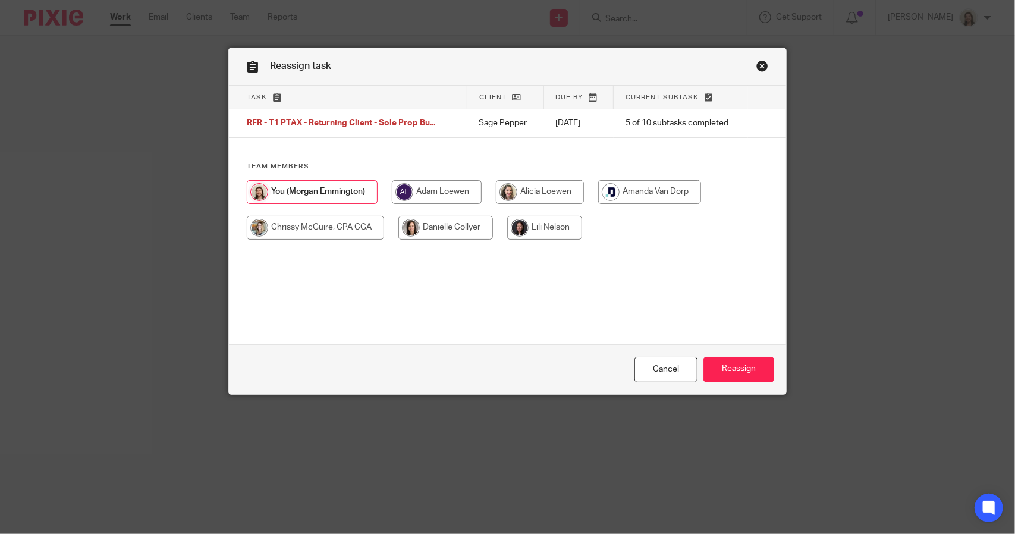
click at [525, 190] on input "radio" at bounding box center [540, 192] width 88 height 24
radio input "true"
click at [751, 372] on input "Reassign" at bounding box center [739, 370] width 71 height 26
